Goal: Information Seeking & Learning: Learn about a topic

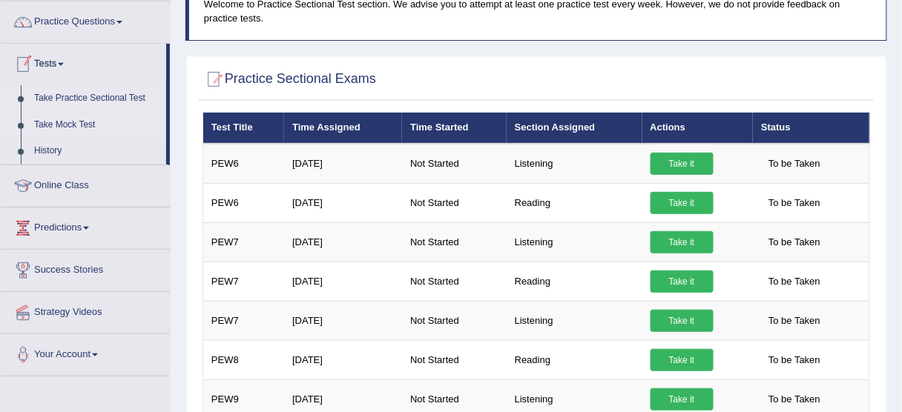
scroll to position [71, 0]
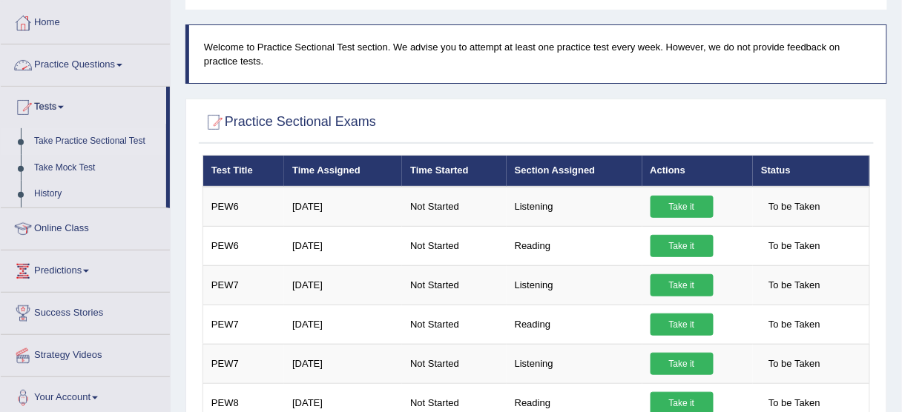
click at [96, 62] on link "Practice Questions" at bounding box center [85, 62] width 169 height 37
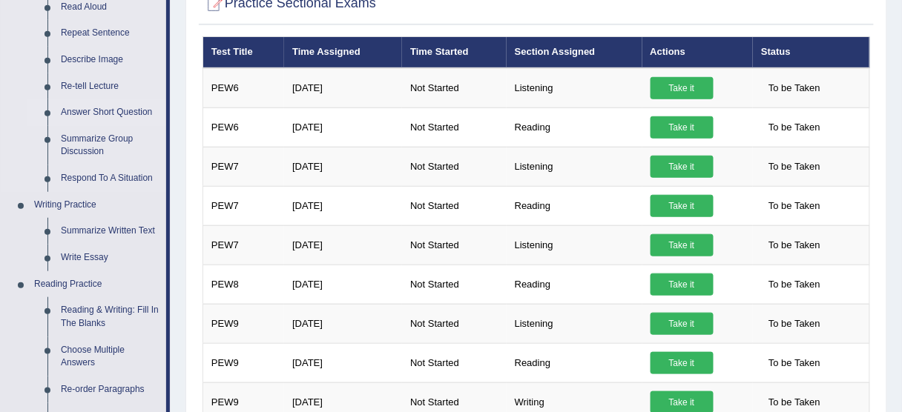
scroll to position [186, 0]
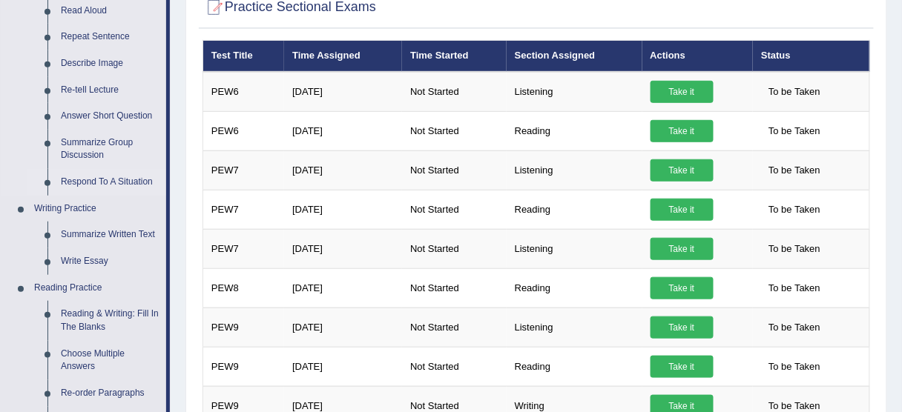
click at [124, 178] on link "Respond To A Situation" at bounding box center [110, 182] width 112 height 27
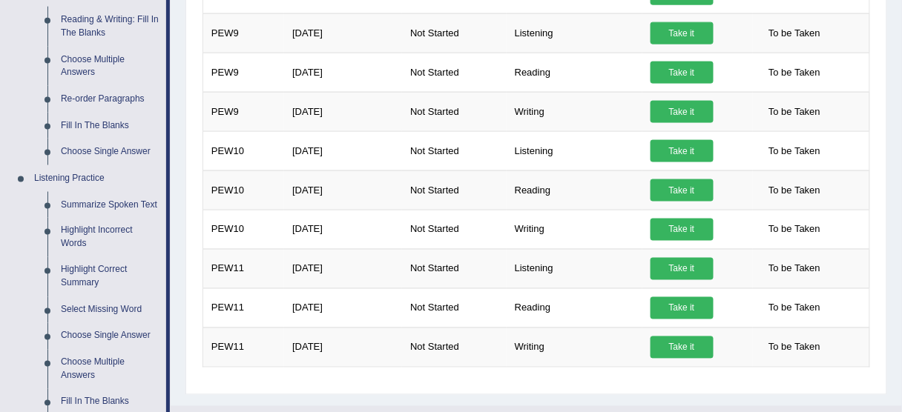
scroll to position [759, 0]
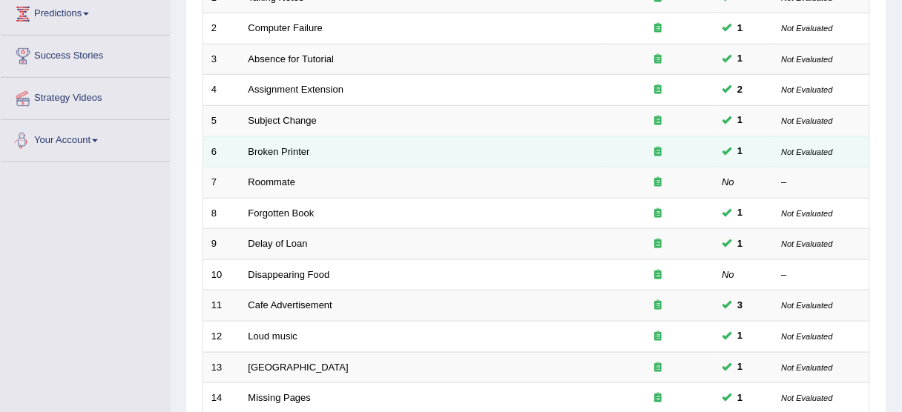
scroll to position [249, 0]
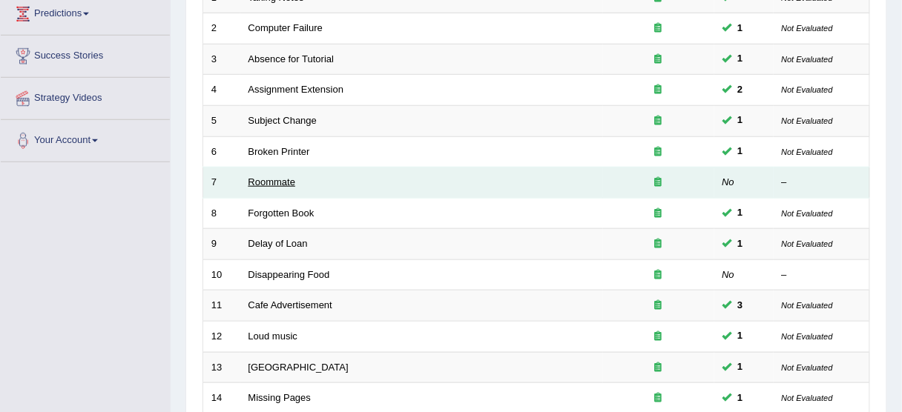
click at [270, 176] on link "Roommate" at bounding box center [271, 181] width 47 height 11
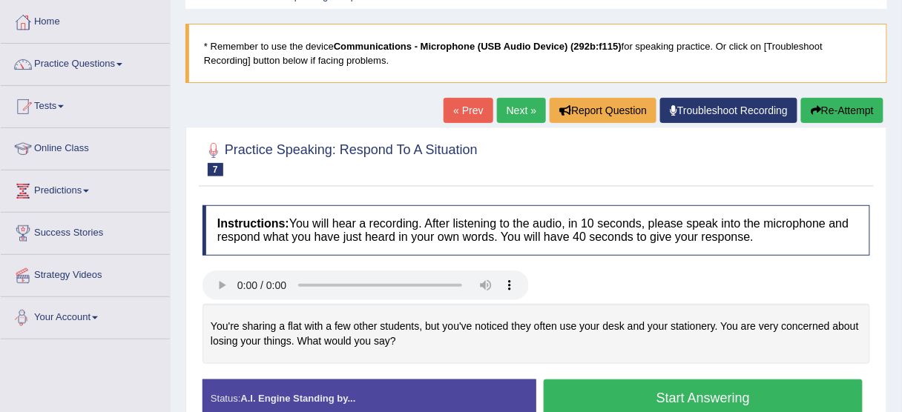
scroll to position [53, 0]
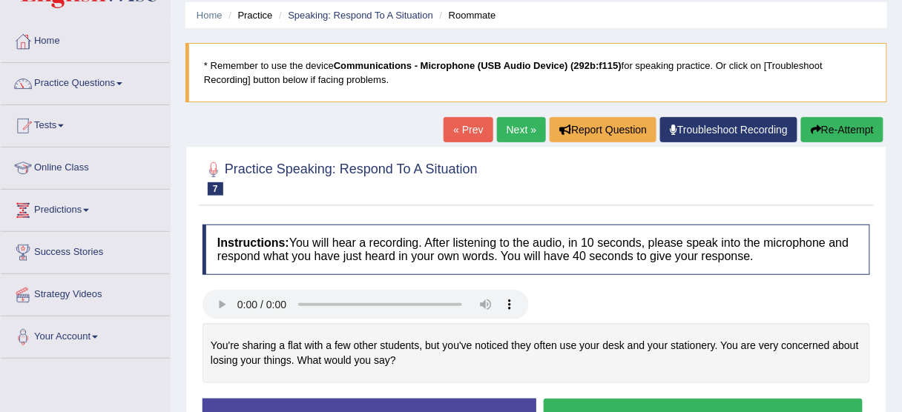
click at [509, 121] on link "Next »" at bounding box center [521, 129] width 49 height 25
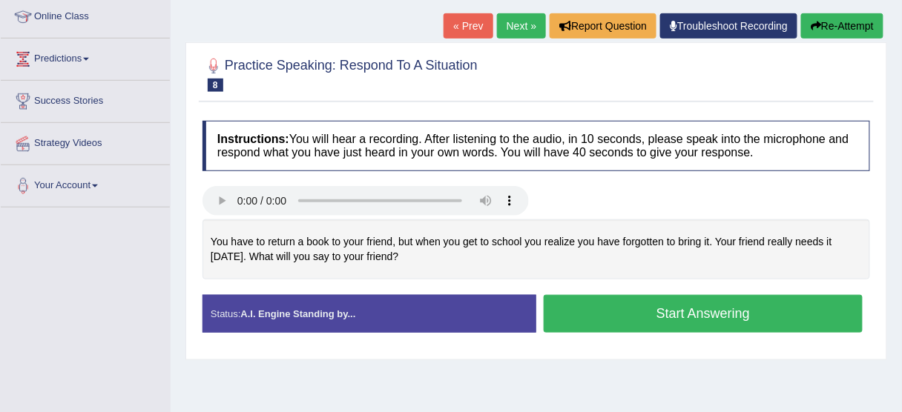
click at [518, 26] on link "Next »" at bounding box center [521, 25] width 49 height 25
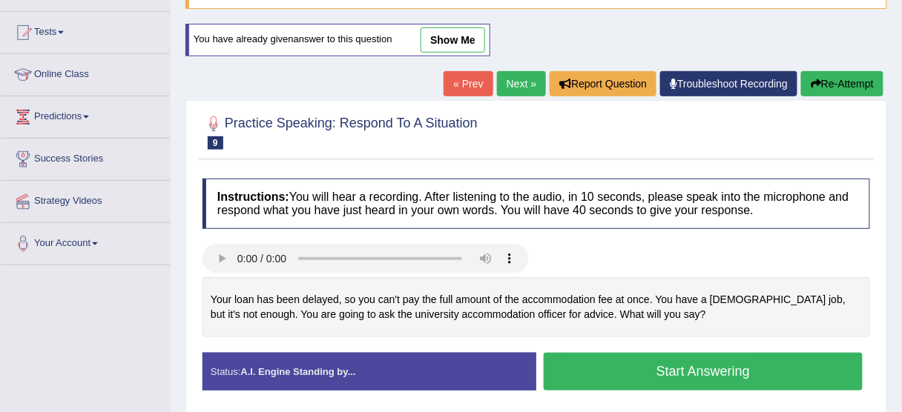
scroll to position [145, 0]
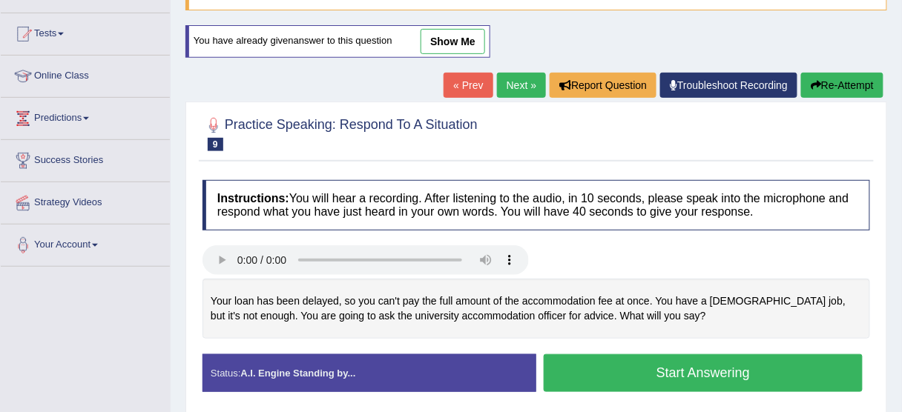
click at [516, 75] on link "Next »" at bounding box center [521, 85] width 49 height 25
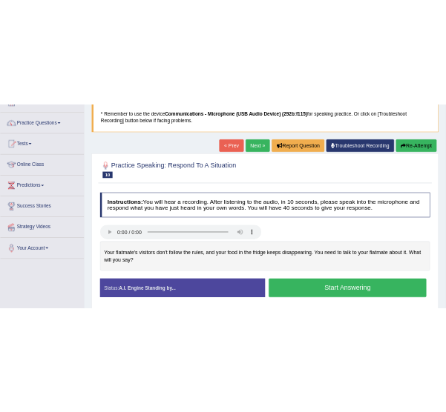
scroll to position [97, 0]
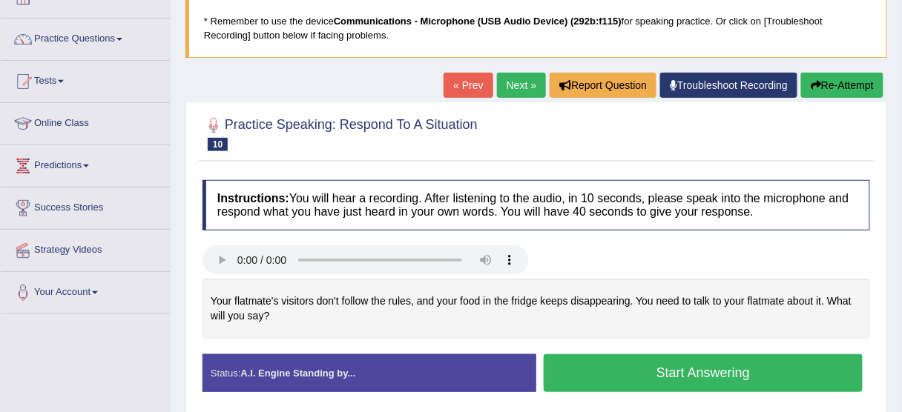
click at [799, 54] on blockquote "* Remember to use the device Communications - Microphone (USB Audio Device) (29…" at bounding box center [535, 28] width 701 height 59
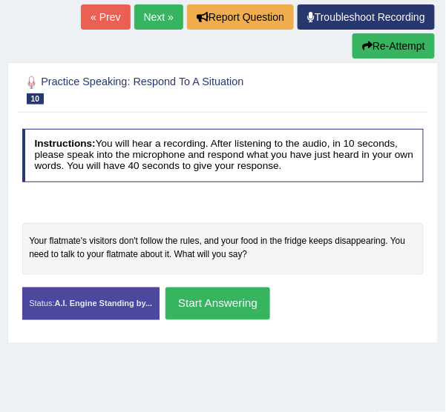
scroll to position [185, 0]
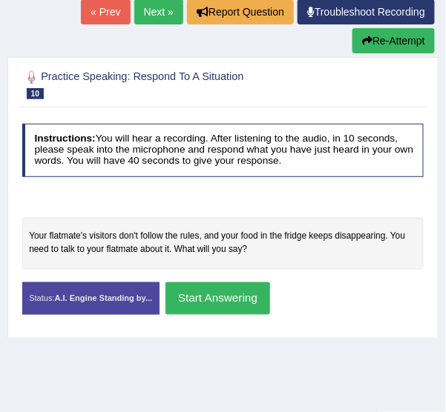
click at [162, 1] on link "Next »" at bounding box center [158, 11] width 49 height 25
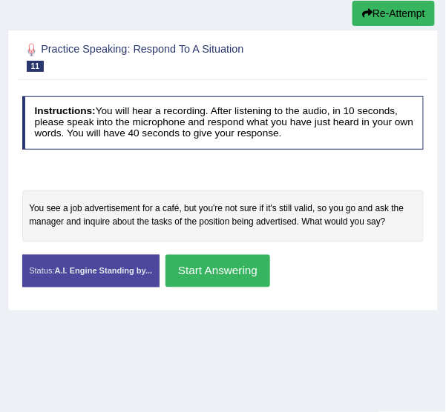
scroll to position [238, 0]
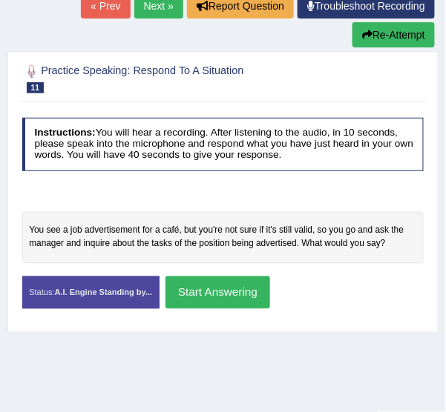
click at [159, 9] on link "Next »" at bounding box center [158, 5] width 49 height 25
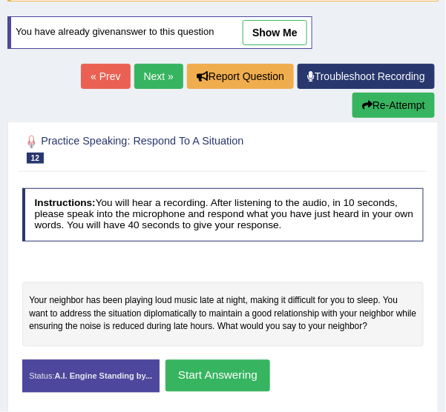
scroll to position [167, 0]
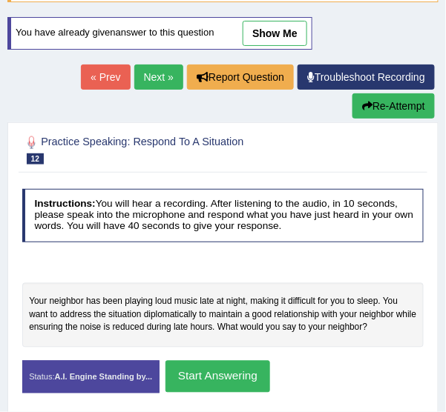
click at [148, 66] on link "Next »" at bounding box center [158, 77] width 49 height 25
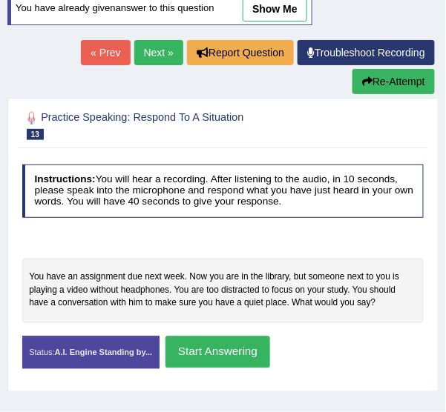
scroll to position [199, 0]
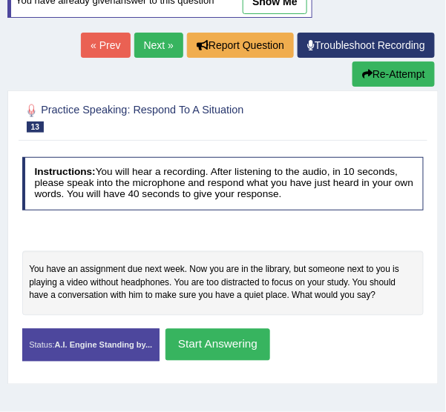
click at [159, 42] on link "Next »" at bounding box center [158, 45] width 49 height 25
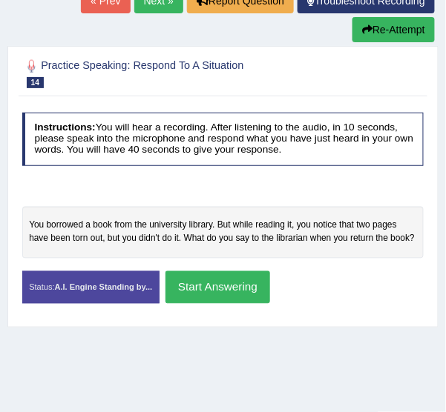
scroll to position [237, 0]
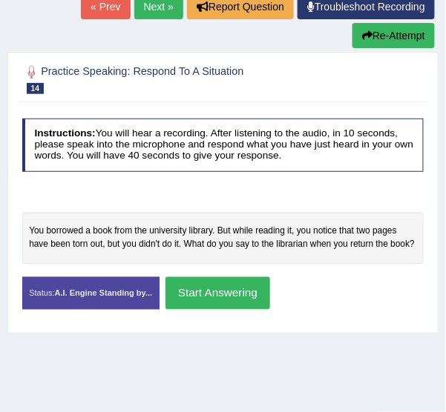
click at [158, 11] on link "Next »" at bounding box center [158, 6] width 49 height 25
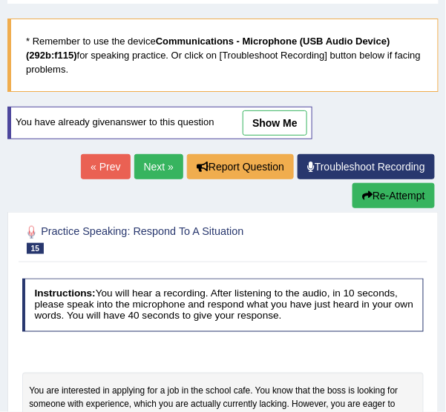
scroll to position [75, 0]
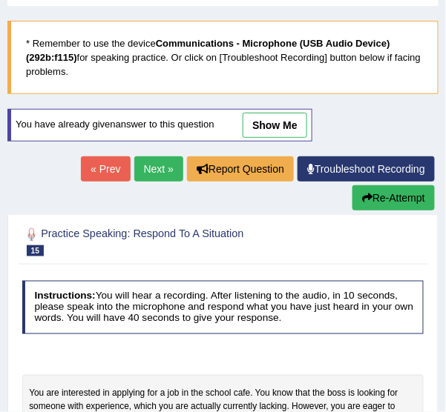
click at [102, 165] on link "« Prev" at bounding box center [105, 168] width 49 height 25
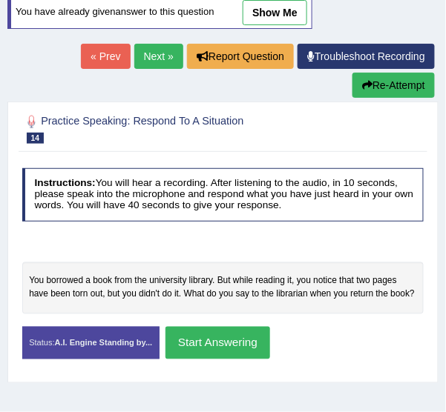
scroll to position [188, 0]
click at [161, 54] on link "Next »" at bounding box center [158, 56] width 49 height 25
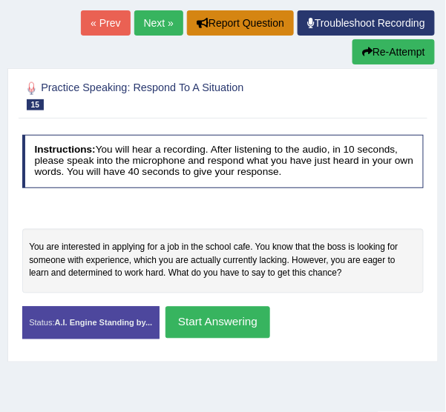
scroll to position [222, 0]
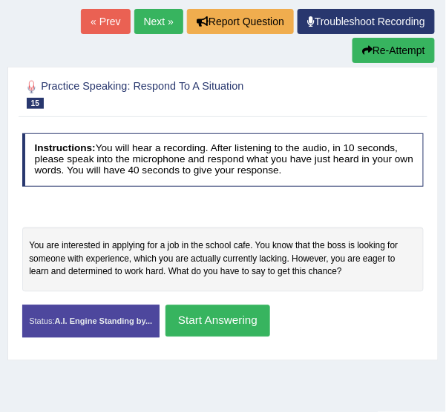
click at [160, 13] on link "Next »" at bounding box center [158, 21] width 49 height 25
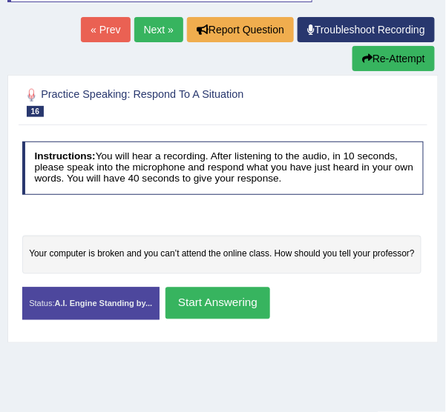
scroll to position [211, 0]
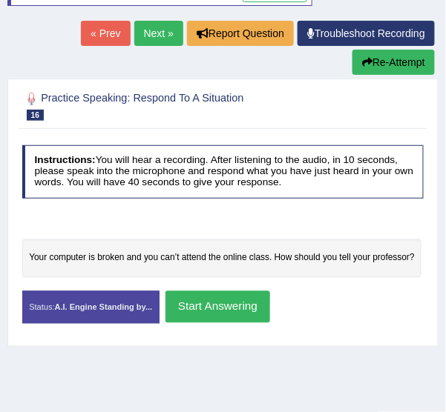
click at [160, 39] on link "Next »" at bounding box center [158, 33] width 49 height 25
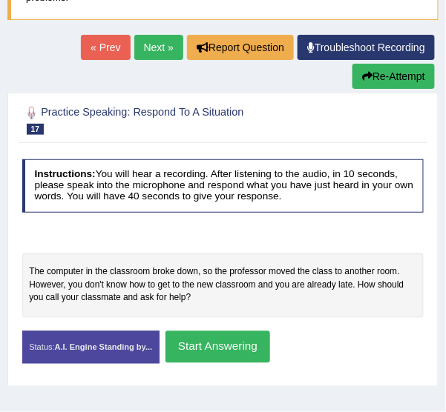
scroll to position [150, 0]
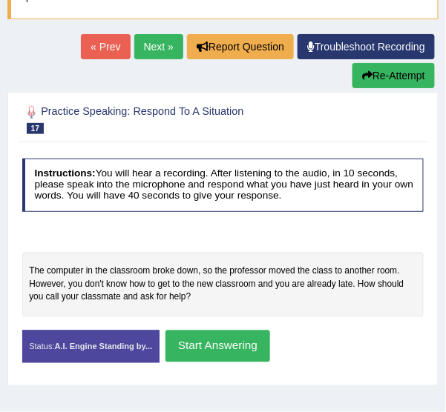
click at [151, 47] on link "Next »" at bounding box center [158, 46] width 49 height 25
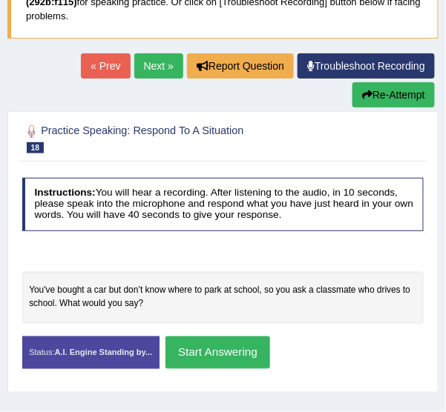
scroll to position [131, 0]
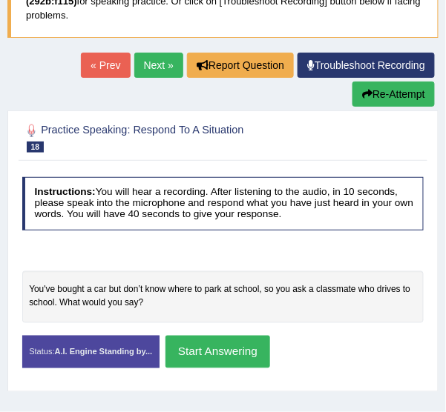
click at [163, 60] on link "Next »" at bounding box center [158, 65] width 49 height 25
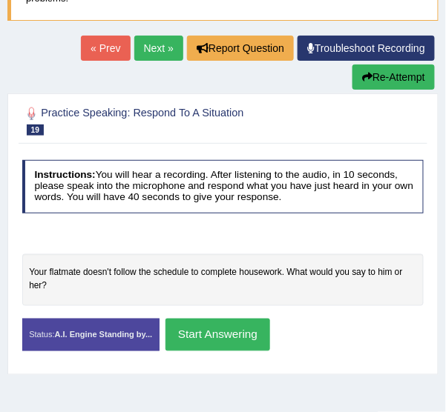
scroll to position [148, 0]
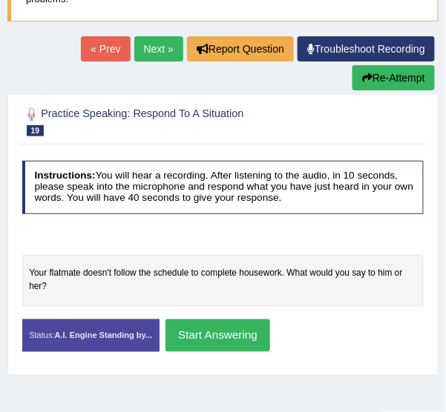
click at [155, 42] on link "Next »" at bounding box center [158, 48] width 49 height 25
